Goal: Information Seeking & Learning: Learn about a topic

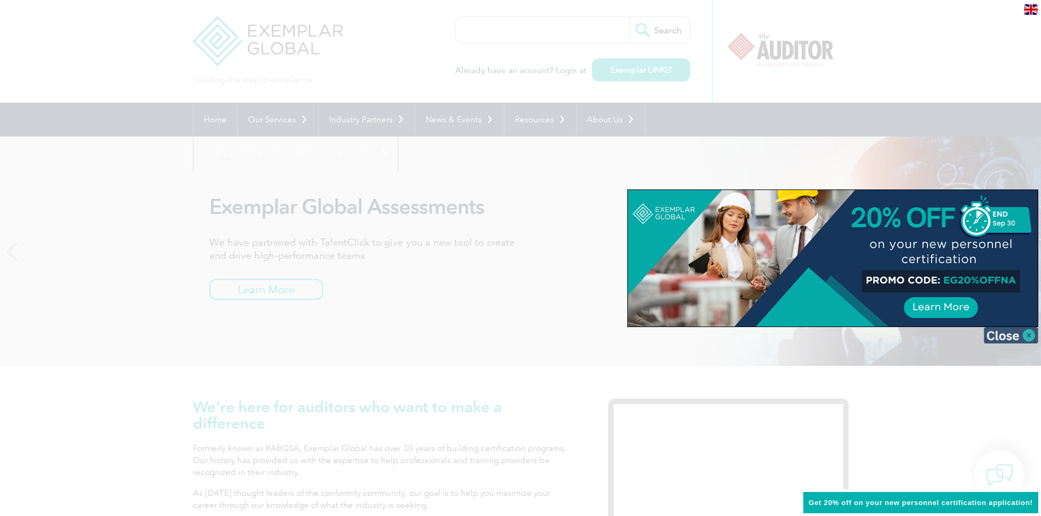
click at [1027, 336] on img at bounding box center [1011, 335] width 55 height 16
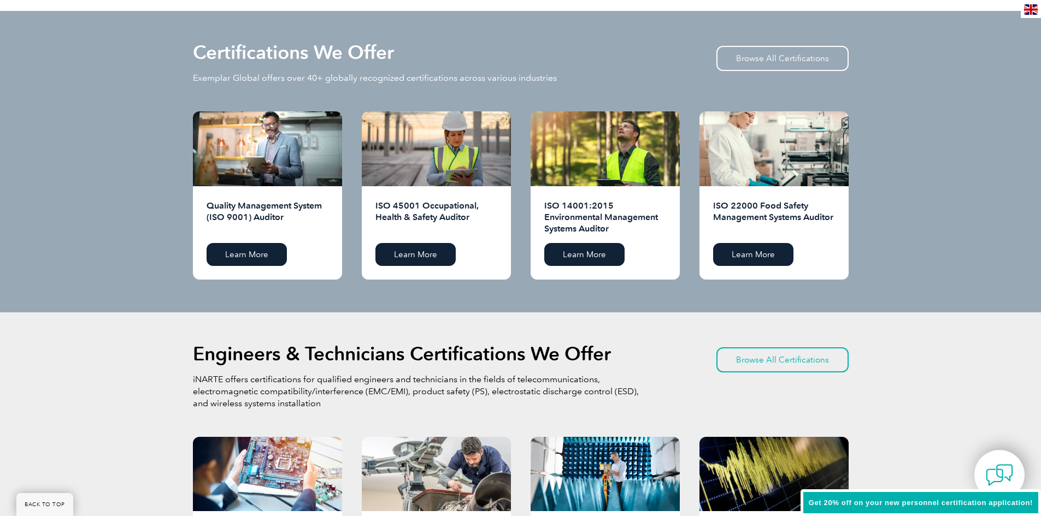
scroll to position [1257, 0]
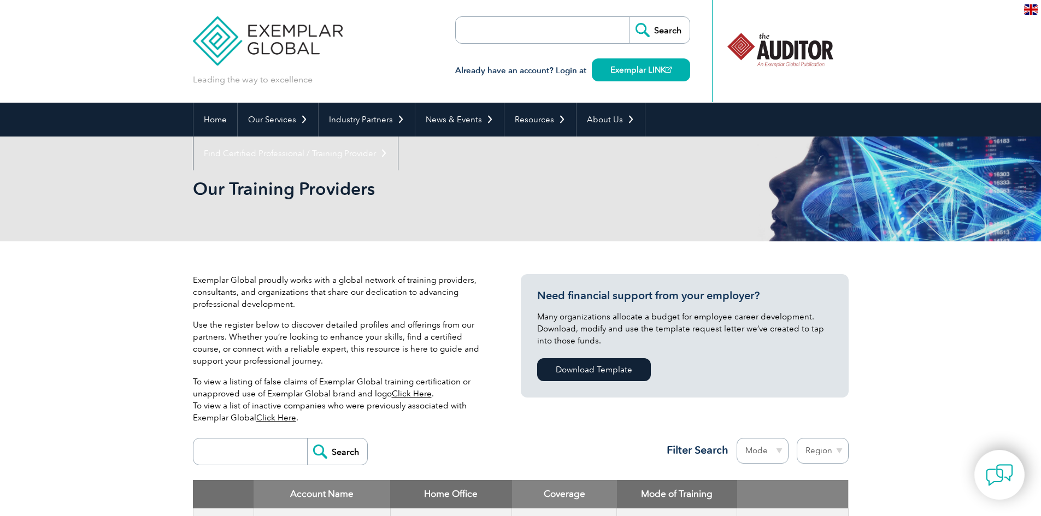
scroll to position [250, 0]
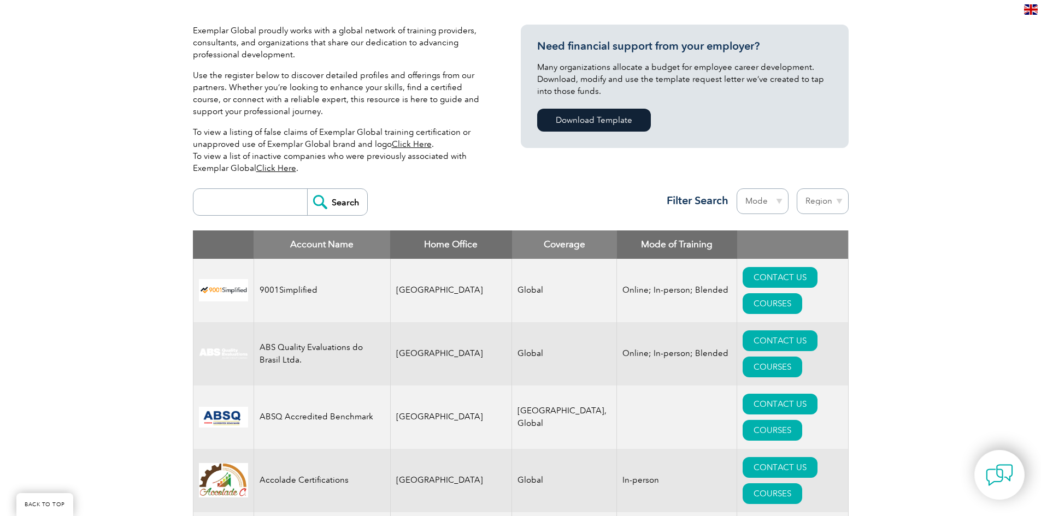
click at [256, 200] on input "search" at bounding box center [253, 202] width 108 height 26
click at [779, 201] on select "Mode Online In-person Blended" at bounding box center [763, 202] width 52 height 26
click at [814, 202] on select "Region Australia Bahrain Bangladesh Brazil Canada Colombia Dominican Republic E…" at bounding box center [823, 202] width 52 height 26
select select "[GEOGRAPHIC_DATA]"
click at [797, 189] on select "Region Australia Bahrain Bangladesh Brazil Canada Colombia Dominican Republic E…" at bounding box center [823, 202] width 52 height 26
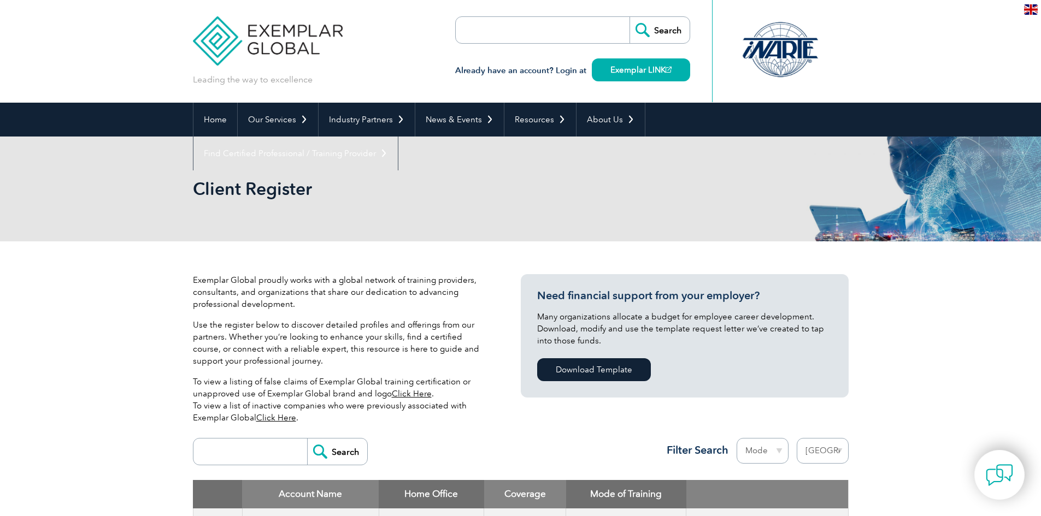
select select "[GEOGRAPHIC_DATA]"
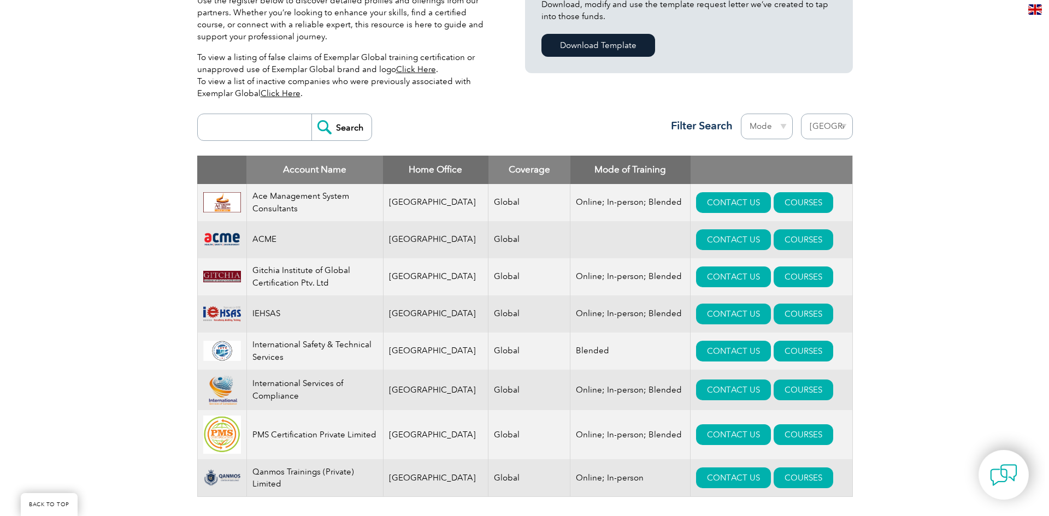
scroll to position [383, 0]
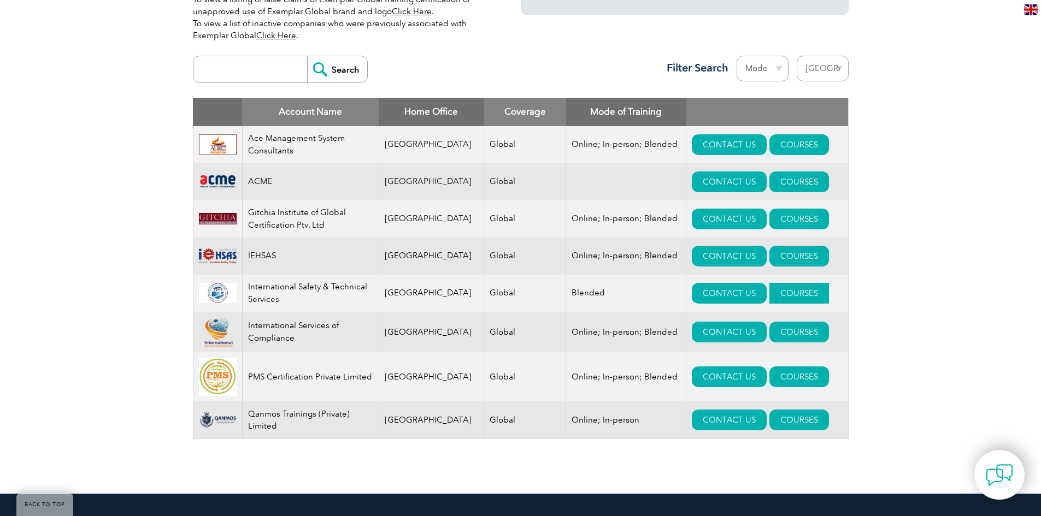
click at [769, 292] on link "COURSES" at bounding box center [799, 293] width 60 height 21
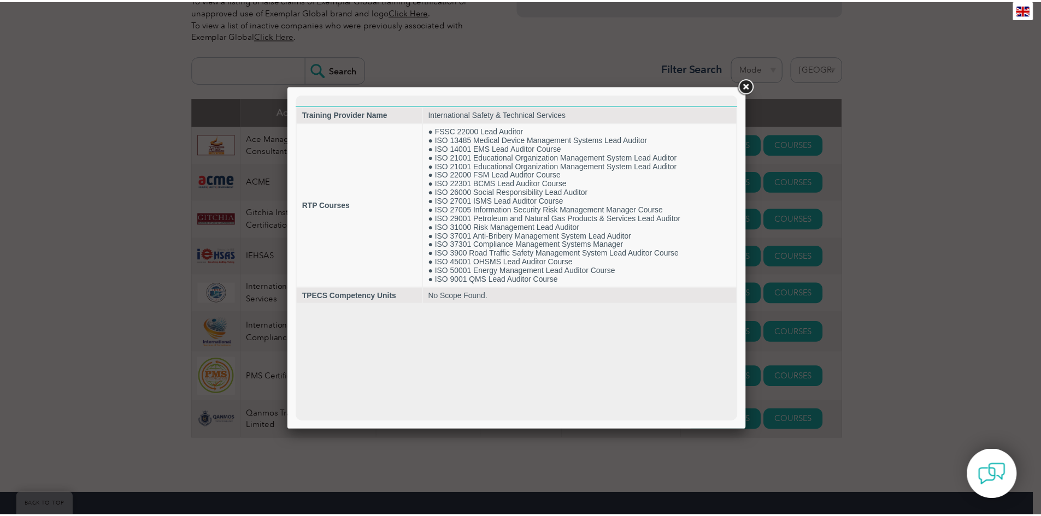
scroll to position [0, 0]
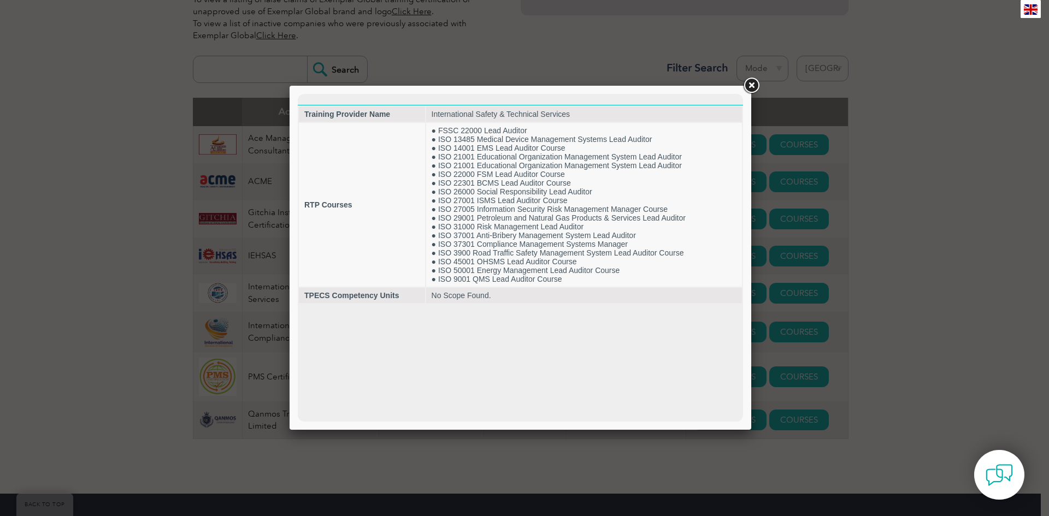
click at [744, 84] on link at bounding box center [752, 86] width 20 height 20
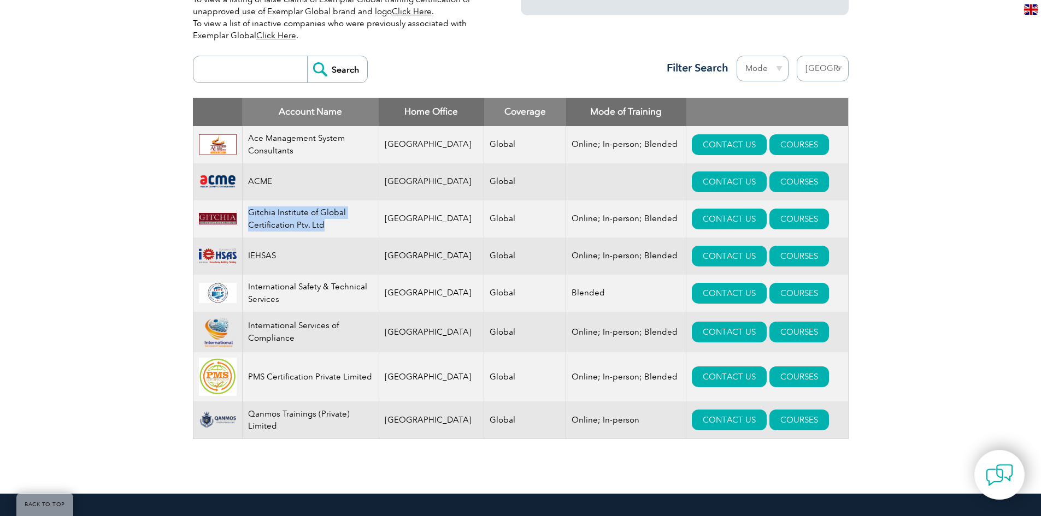
drag, startPoint x: 326, startPoint y: 229, endPoint x: 252, endPoint y: 209, distance: 76.4
click at [252, 209] on td "Gitchia Institute of Global Certification Ptv. Ltd" at bounding box center [310, 219] width 137 height 37
copy td "Gitchia Institute of Global Certification Ptv. Ltd"
drag, startPoint x: 373, startPoint y: 380, endPoint x: 249, endPoint y: 385, distance: 123.6
click at [249, 385] on td "PMS Certification Private Limited" at bounding box center [310, 376] width 137 height 49
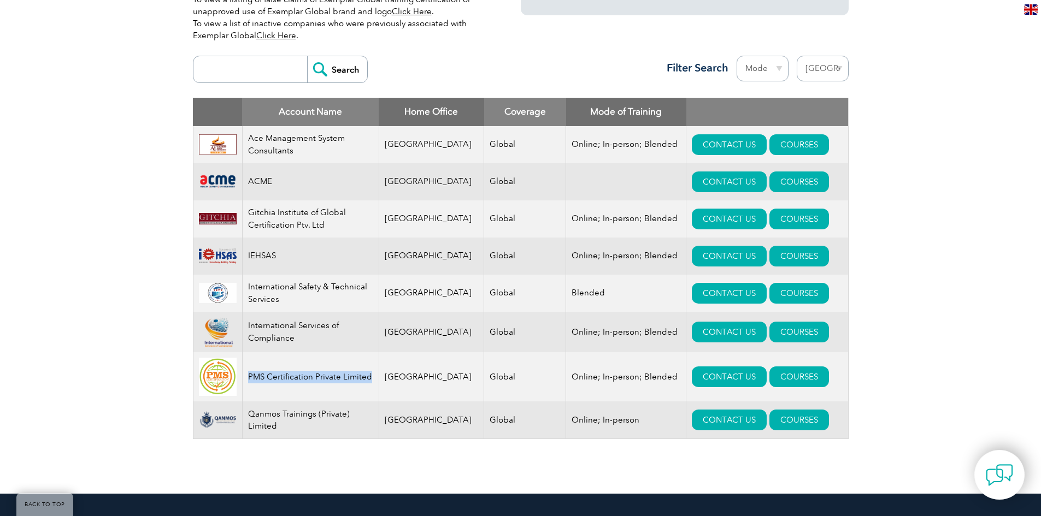
copy td "PMS Certification Private Limited"
click at [316, 309] on td "International Safety & Technical Services" at bounding box center [310, 293] width 137 height 37
drag, startPoint x: 290, startPoint y: 438, endPoint x: 250, endPoint y: 419, distance: 44.7
click at [250, 419] on td "Qanmos Trainings (Private) Limited" at bounding box center [310, 421] width 137 height 38
copy td "Qanmos Trainings (Private) Limited"
